Goal: Task Accomplishment & Management: Use online tool/utility

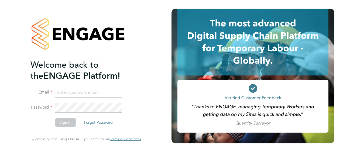
type input "[EMAIL_ADDRESS][PERSON_NAME][DOMAIN_NAME]"
click at [71, 121] on button "Sign In" at bounding box center [65, 122] width 20 height 9
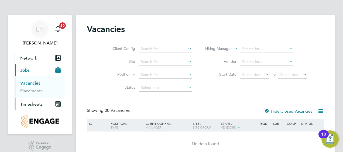
click at [41, 106] on span "Timesheets" at bounding box center [31, 104] width 22 height 5
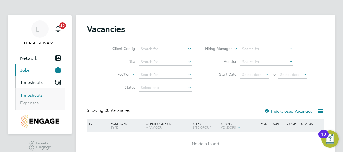
click at [36, 96] on link "Timesheets" at bounding box center [31, 95] width 22 height 5
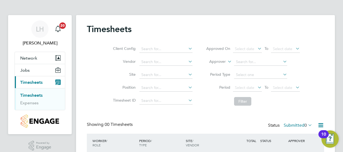
click at [307, 127] on icon at bounding box center [307, 125] width 0 height 8
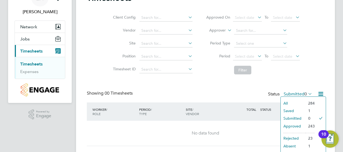
scroll to position [32, 0]
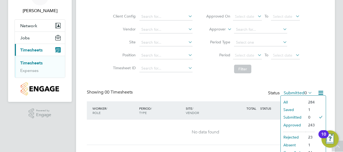
click at [299, 125] on li "Approved" at bounding box center [293, 125] width 25 height 8
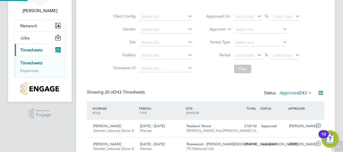
scroll to position [0, 0]
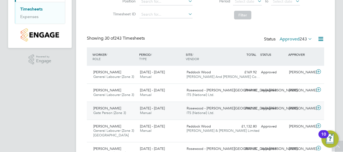
click at [224, 112] on div "Rosewood - Sutton Roa… ITS (National) Ltd." at bounding box center [207, 110] width 47 height 13
